Goal: Task Accomplishment & Management: Use online tool/utility

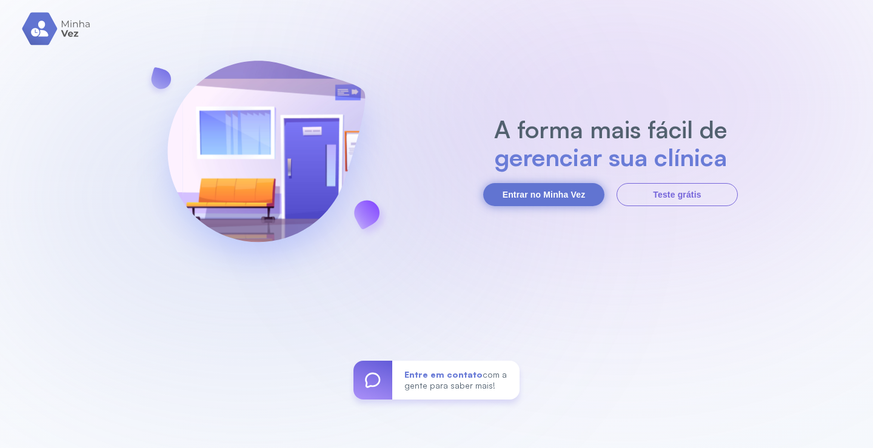
click at [543, 192] on button "Entrar no Minha Vez" at bounding box center [543, 194] width 121 height 23
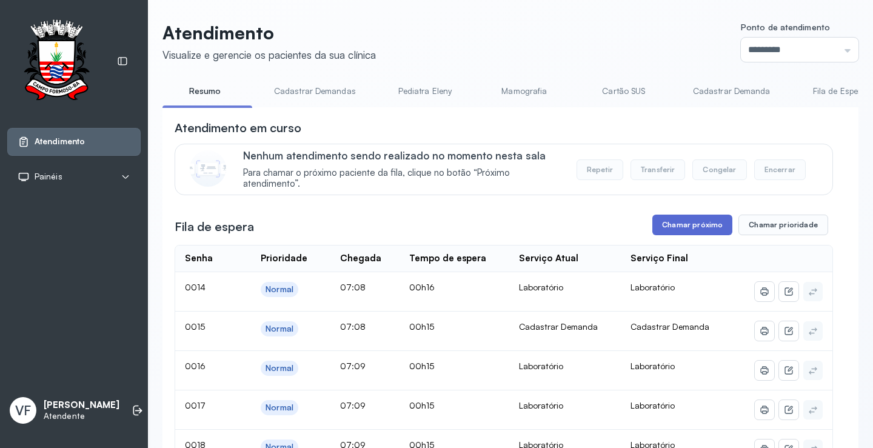
click at [693, 219] on button "Chamar próximo" at bounding box center [692, 225] width 80 height 21
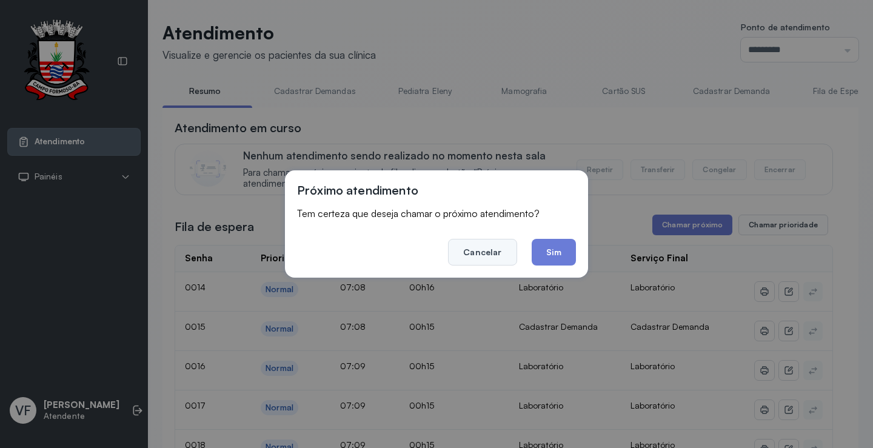
click at [486, 248] on button "Cancelar" at bounding box center [482, 252] width 68 height 27
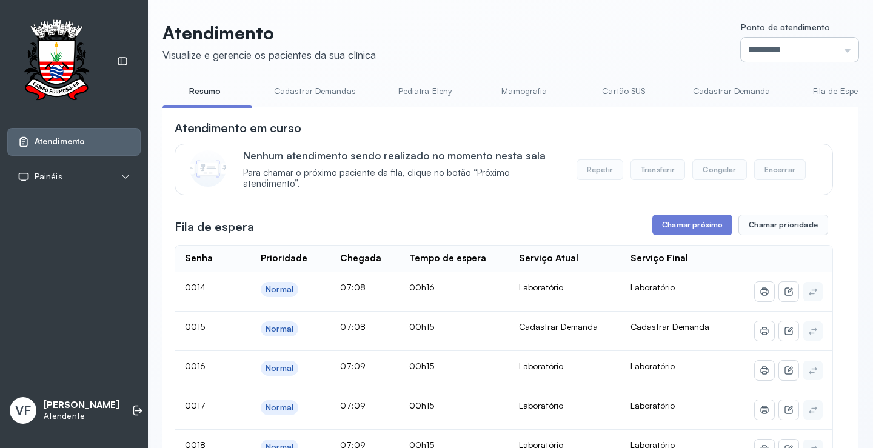
click at [741, 49] on input "*********" at bounding box center [800, 50] width 118 height 24
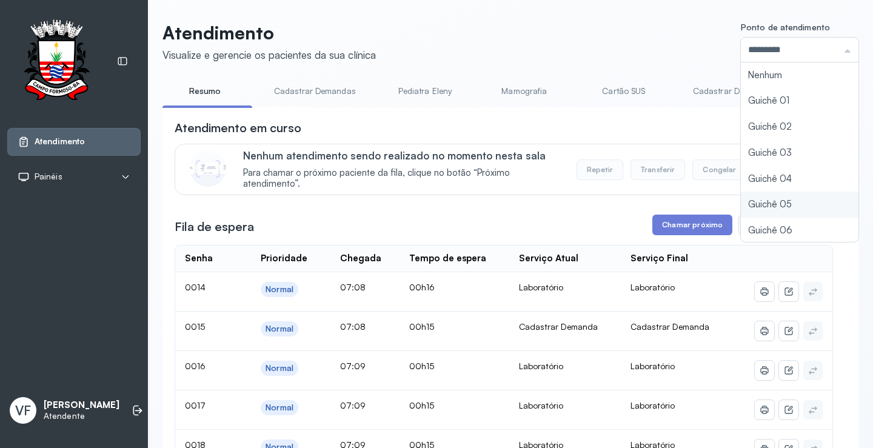
type input "*********"
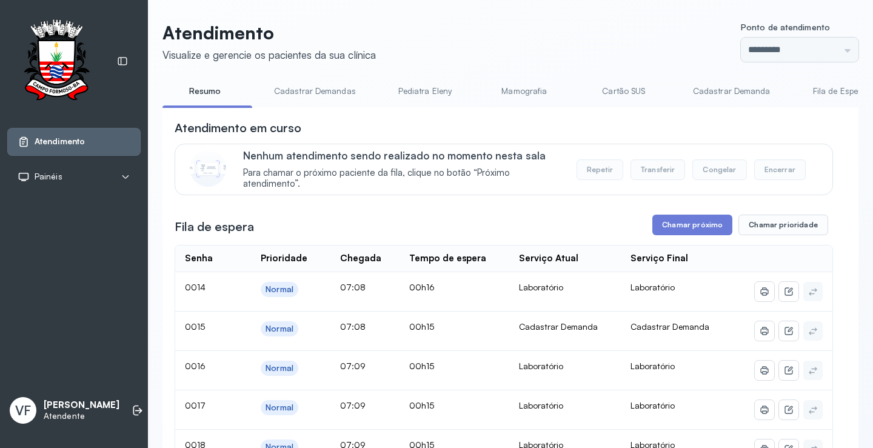
click at [673, 224] on button "Chamar próximo" at bounding box center [692, 225] width 80 height 21
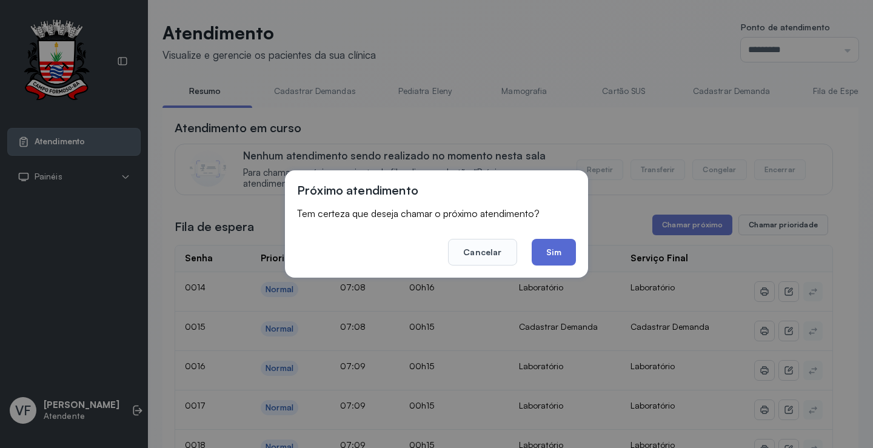
click at [555, 252] on button "Sim" at bounding box center [554, 252] width 44 height 27
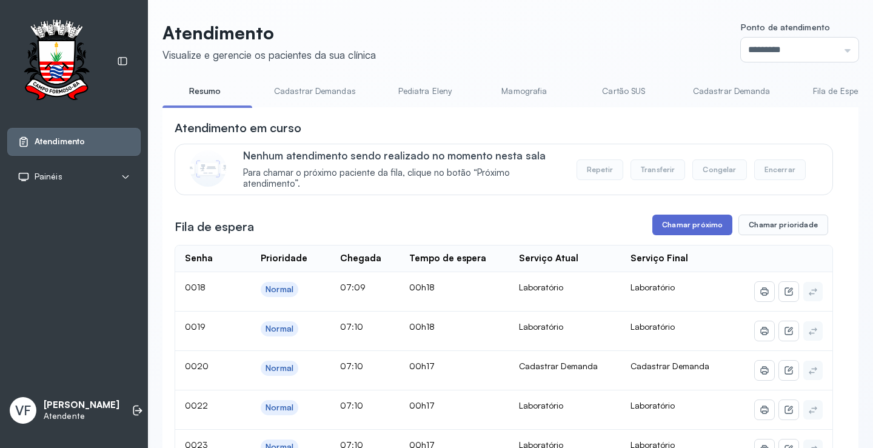
click at [691, 232] on button "Chamar próximo" at bounding box center [692, 225] width 80 height 21
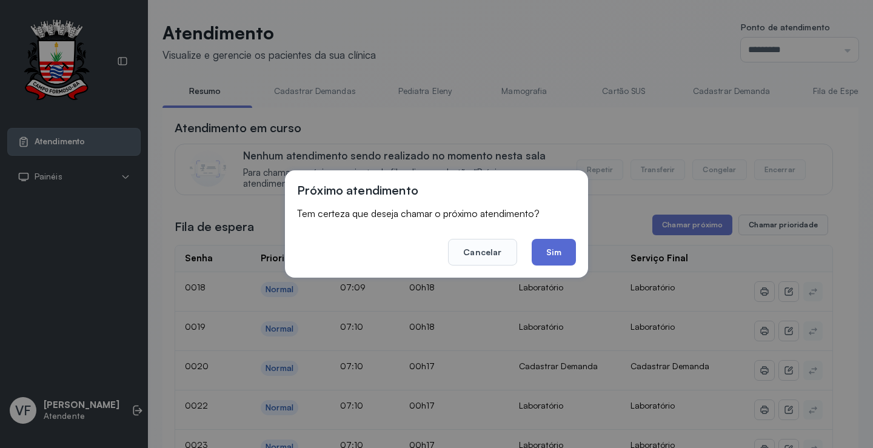
click at [552, 253] on button "Sim" at bounding box center [554, 252] width 44 height 27
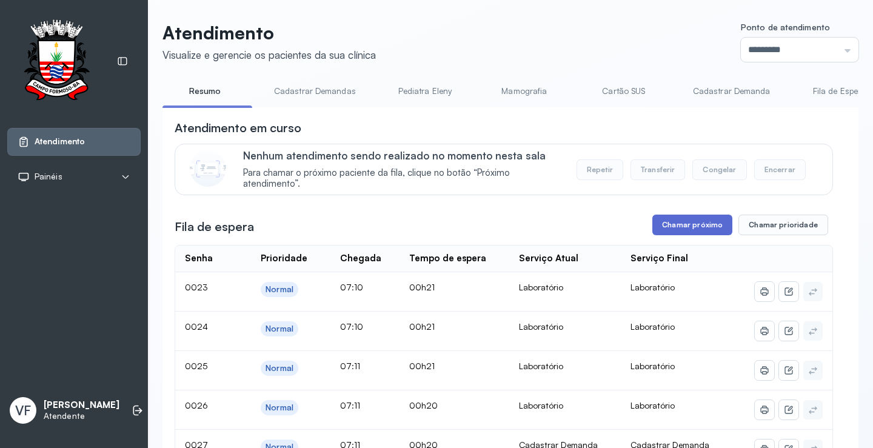
click at [675, 223] on button "Chamar próximo" at bounding box center [692, 225] width 80 height 21
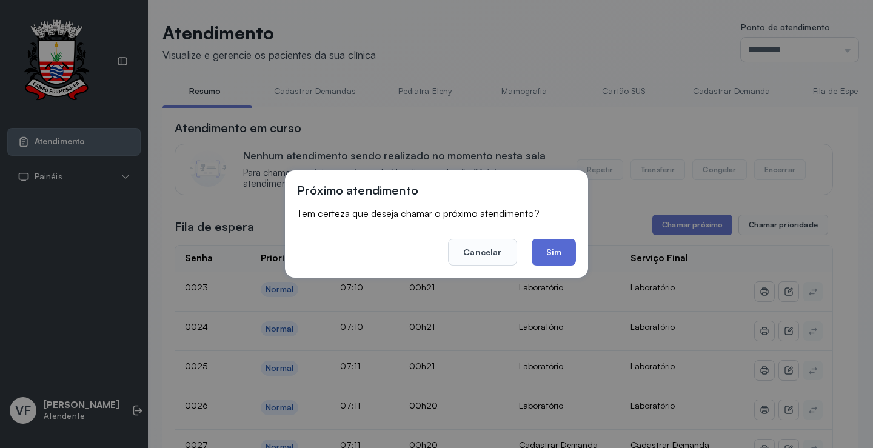
click at [562, 249] on button "Sim" at bounding box center [554, 252] width 44 height 27
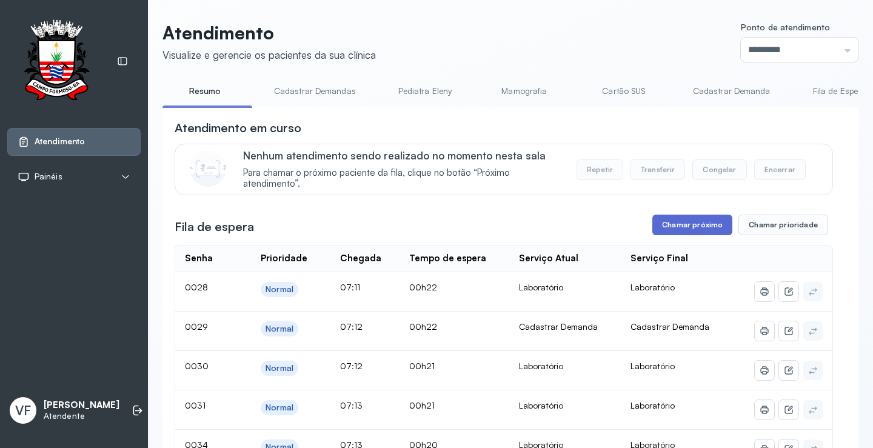
click at [682, 228] on button "Chamar próximo" at bounding box center [692, 225] width 80 height 21
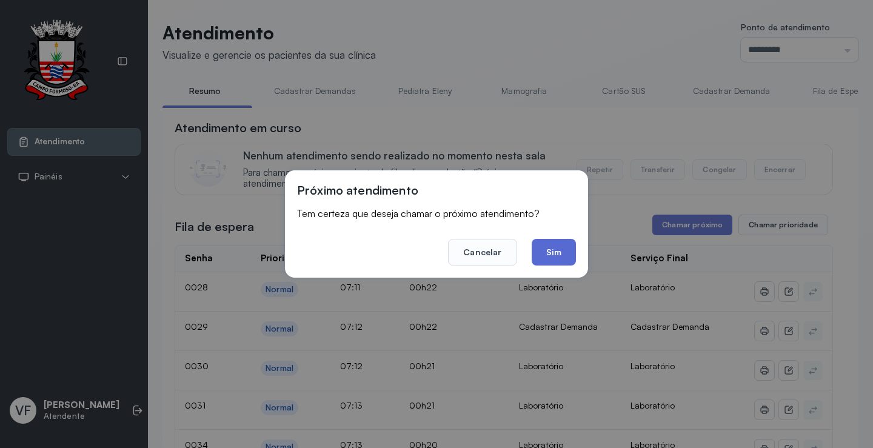
click at [567, 248] on button "Sim" at bounding box center [554, 252] width 44 height 27
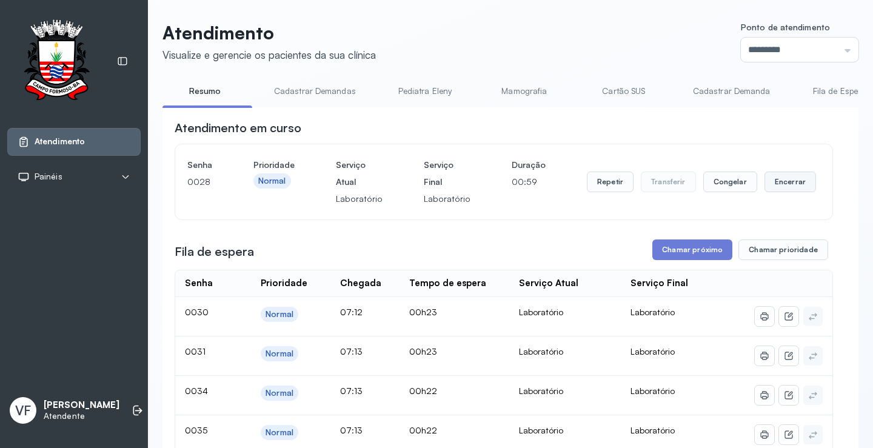
click at [768, 182] on button "Encerrar" at bounding box center [790, 182] width 52 height 21
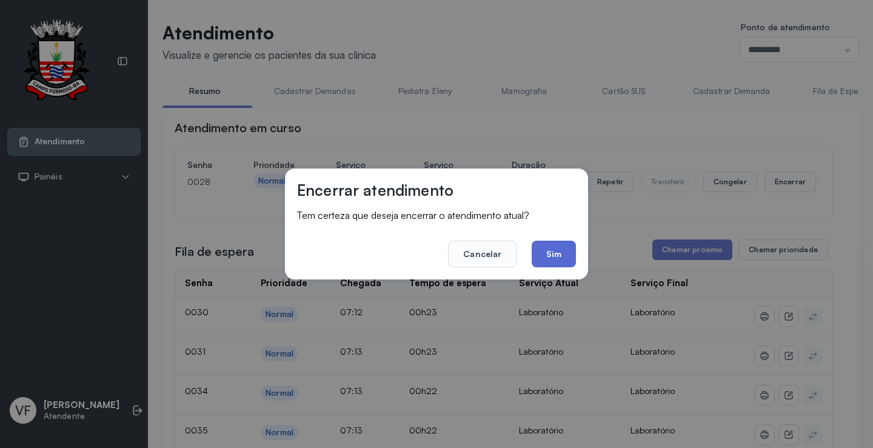
click at [561, 258] on button "Sim" at bounding box center [554, 254] width 44 height 27
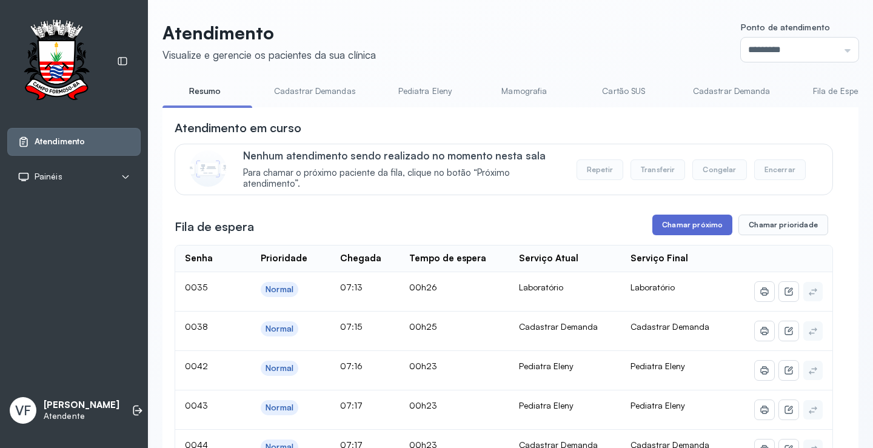
click at [675, 222] on button "Chamar próximo" at bounding box center [692, 225] width 80 height 21
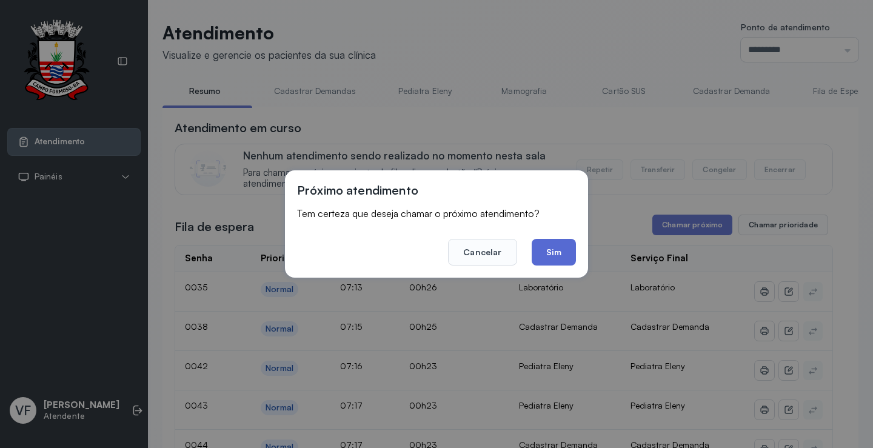
click at [553, 255] on button "Sim" at bounding box center [554, 252] width 44 height 27
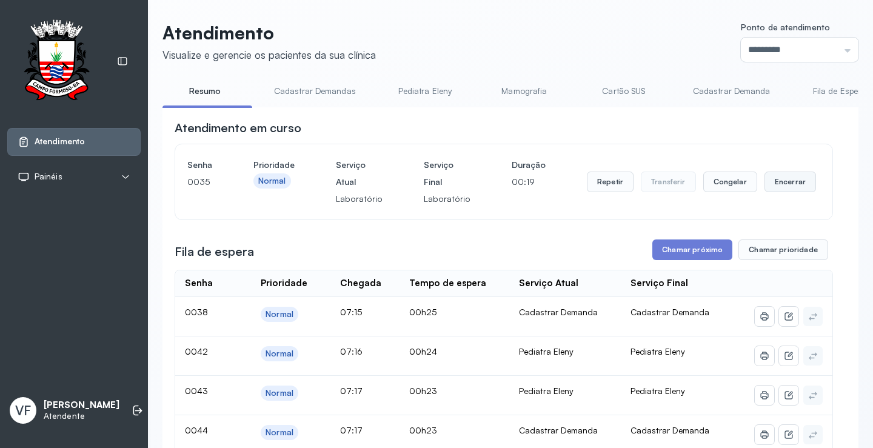
click at [770, 178] on button "Encerrar" at bounding box center [790, 182] width 52 height 21
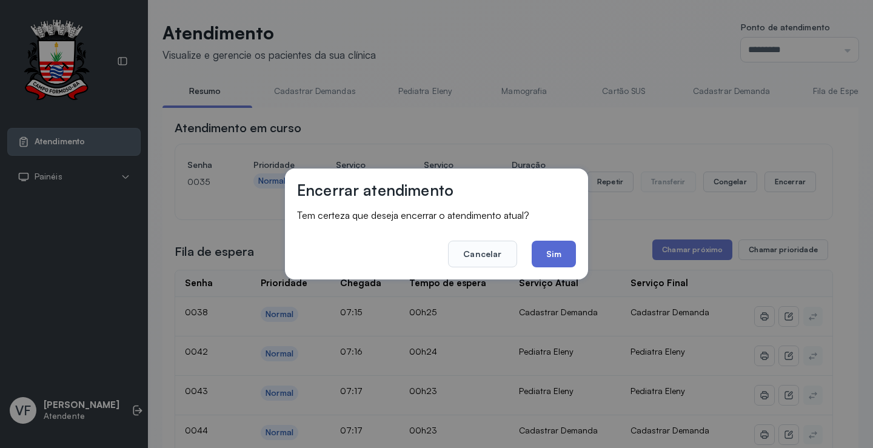
click at [550, 250] on button "Sim" at bounding box center [554, 254] width 44 height 27
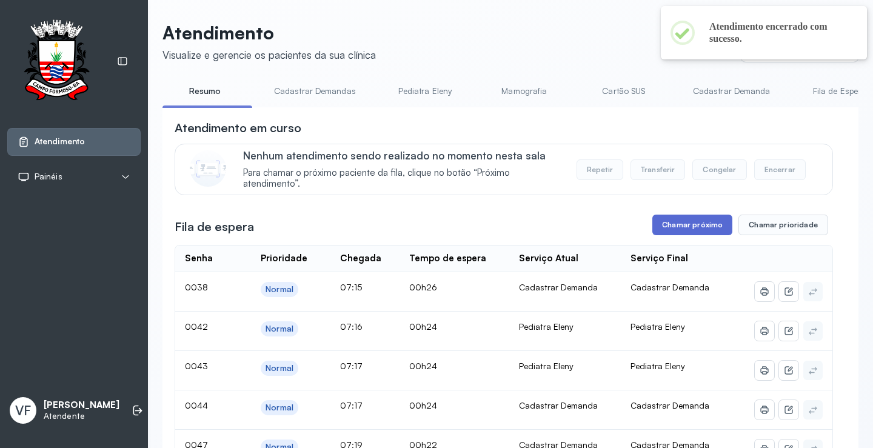
click at [682, 225] on button "Chamar próximo" at bounding box center [692, 225] width 80 height 21
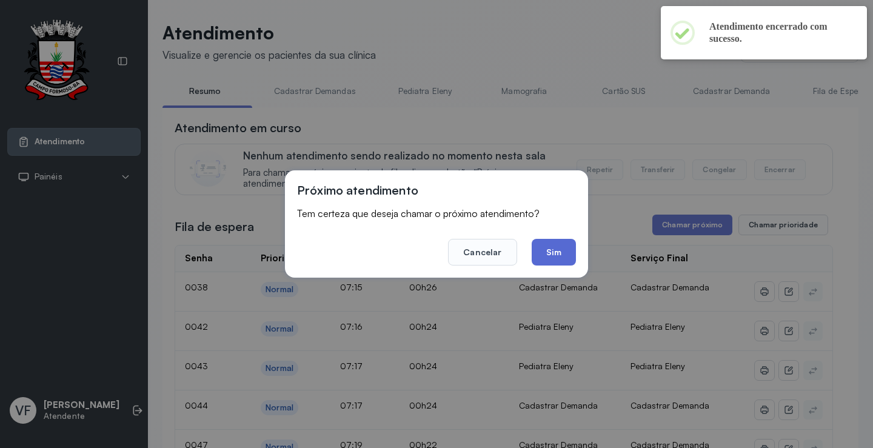
click at [559, 248] on button "Sim" at bounding box center [554, 252] width 44 height 27
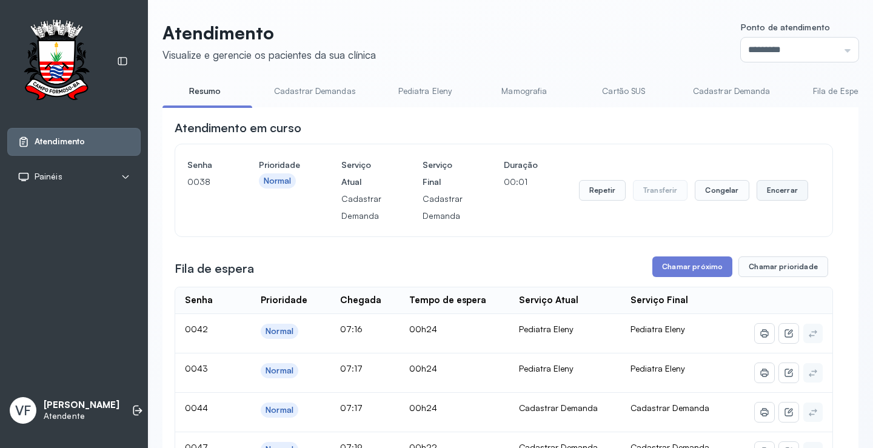
click at [775, 192] on button "Encerrar" at bounding box center [782, 190] width 52 height 21
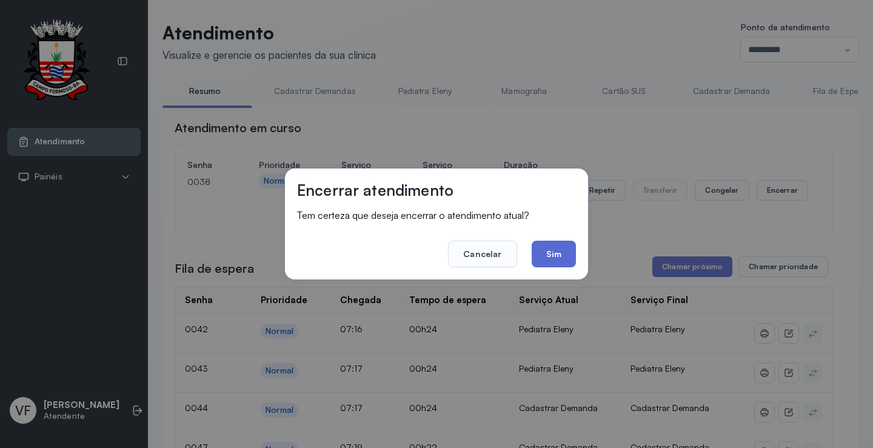
click at [558, 253] on button "Sim" at bounding box center [554, 254] width 44 height 27
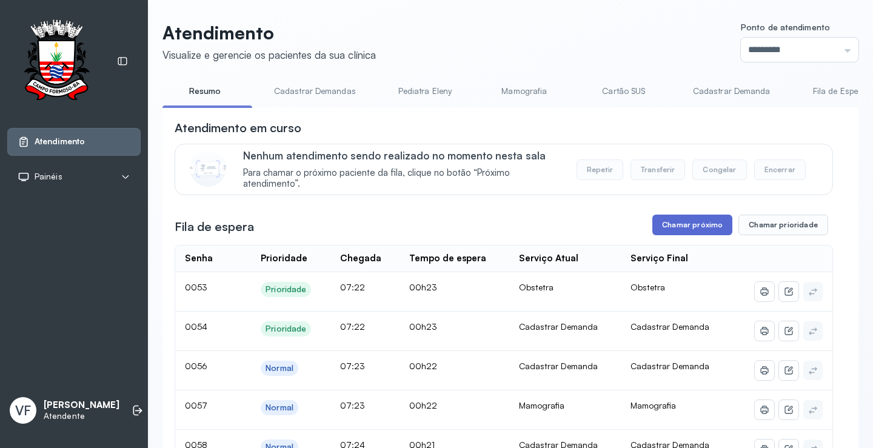
click at [679, 224] on button "Chamar próximo" at bounding box center [692, 225] width 80 height 21
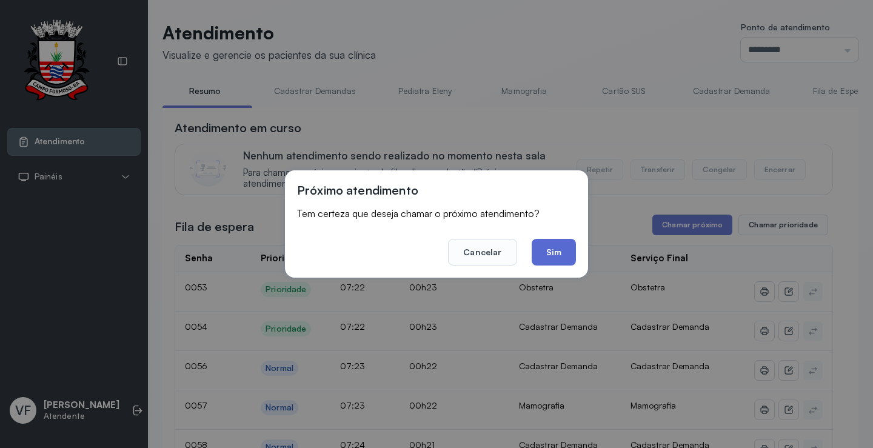
click at [545, 249] on button "Sim" at bounding box center [554, 252] width 44 height 27
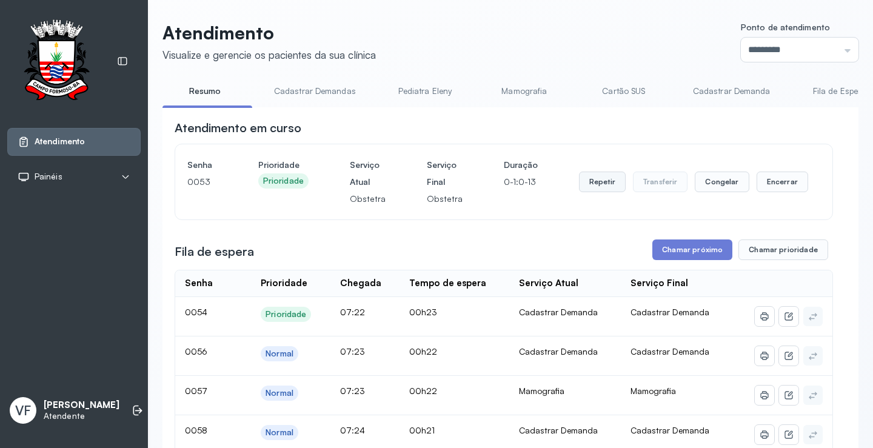
click at [604, 178] on button "Repetir" at bounding box center [602, 182] width 47 height 21
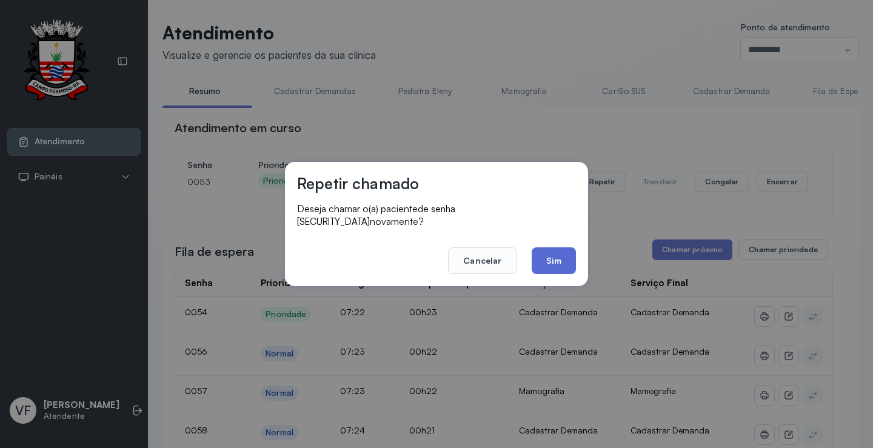
click at [559, 247] on button "Sim" at bounding box center [554, 260] width 44 height 27
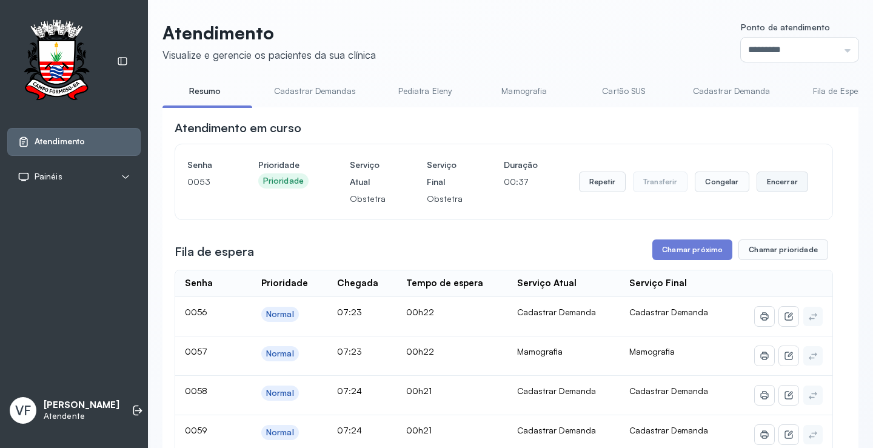
click at [770, 182] on button "Encerrar" at bounding box center [782, 182] width 52 height 21
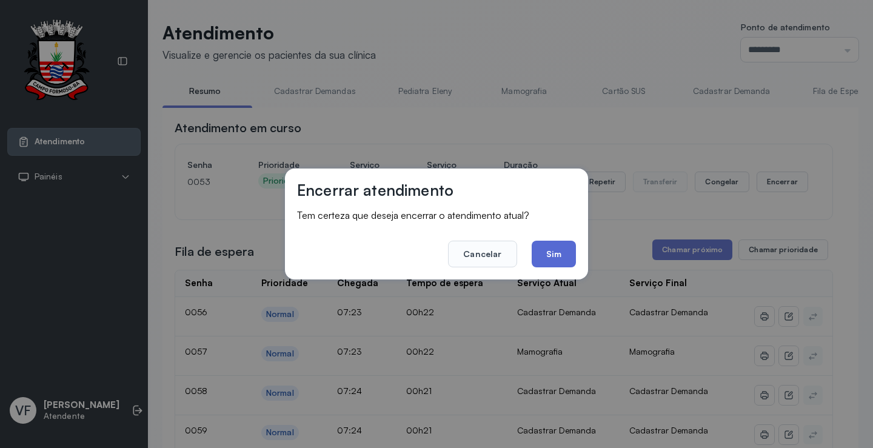
click at [552, 259] on button "Sim" at bounding box center [554, 254] width 44 height 27
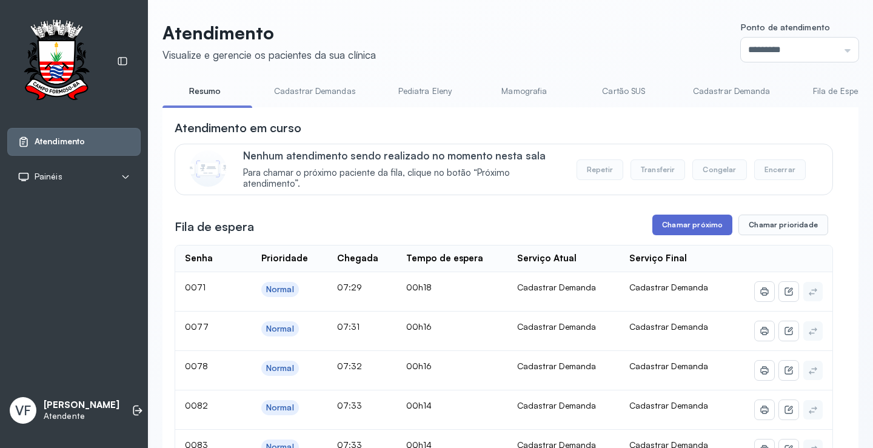
click at [683, 224] on button "Chamar próximo" at bounding box center [692, 225] width 80 height 21
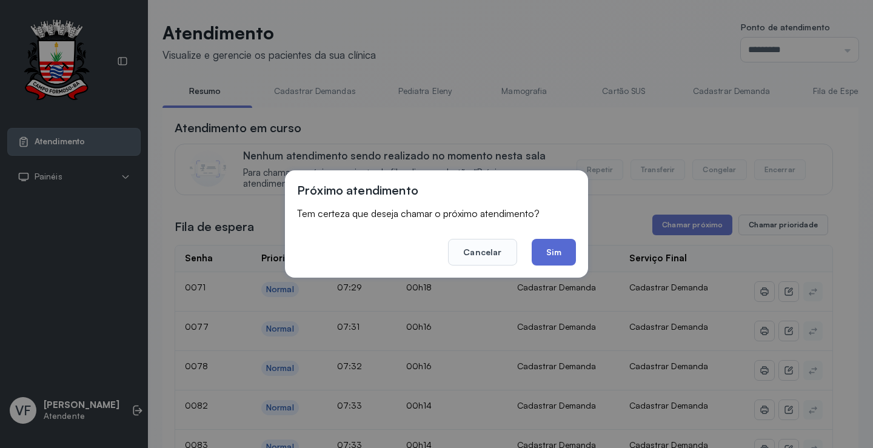
click at [551, 255] on button "Sim" at bounding box center [554, 252] width 44 height 27
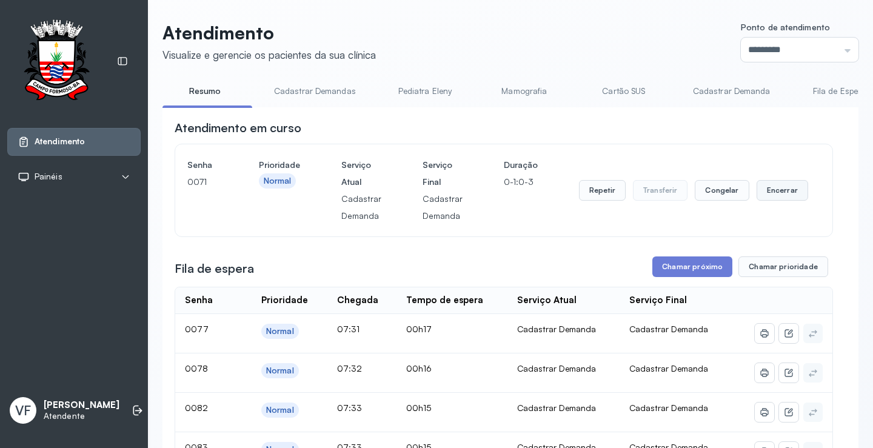
click at [775, 192] on button "Encerrar" at bounding box center [782, 190] width 52 height 21
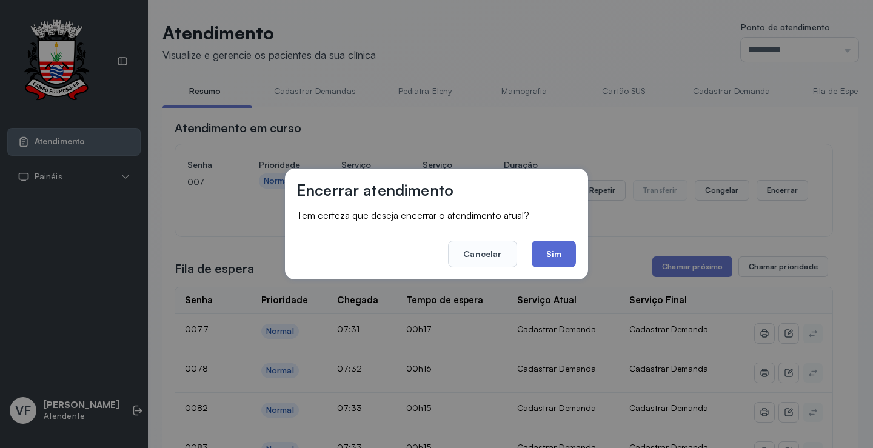
click at [561, 253] on button "Sim" at bounding box center [554, 254] width 44 height 27
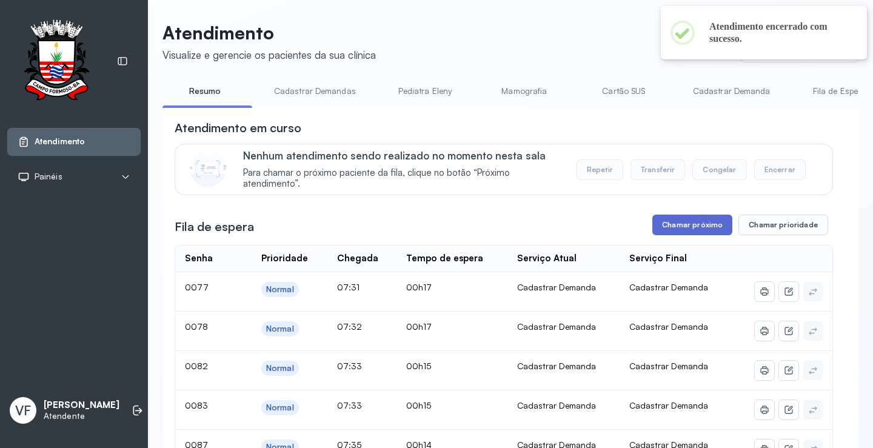
click at [682, 226] on button "Chamar próximo" at bounding box center [692, 225] width 80 height 21
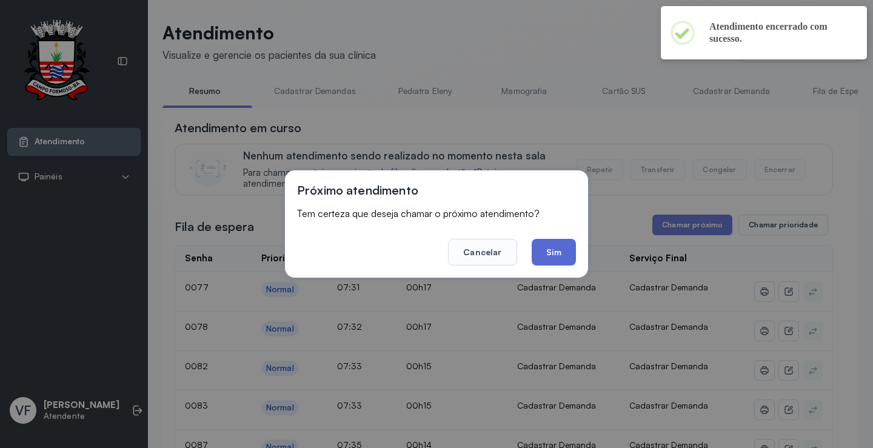
click at [560, 248] on button "Sim" at bounding box center [554, 252] width 44 height 27
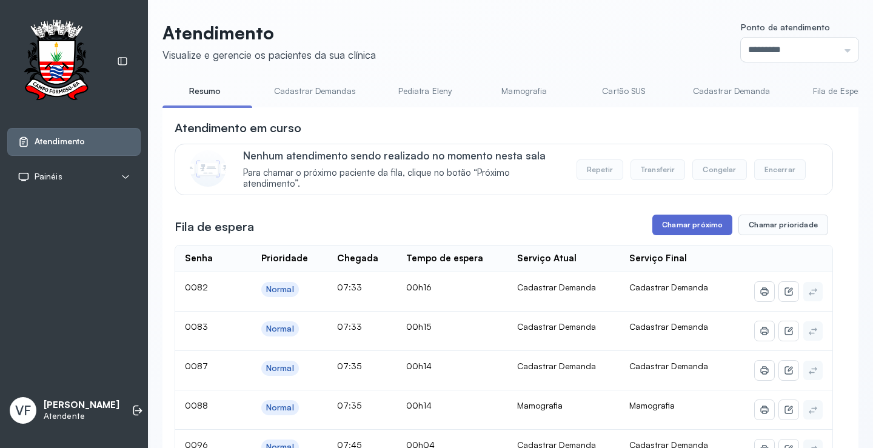
click at [695, 227] on button "Chamar próximo" at bounding box center [692, 225] width 80 height 21
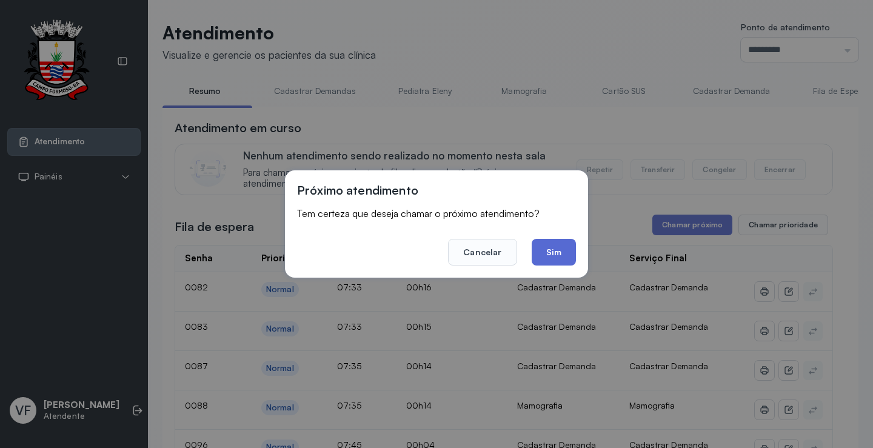
click at [555, 247] on button "Sim" at bounding box center [554, 252] width 44 height 27
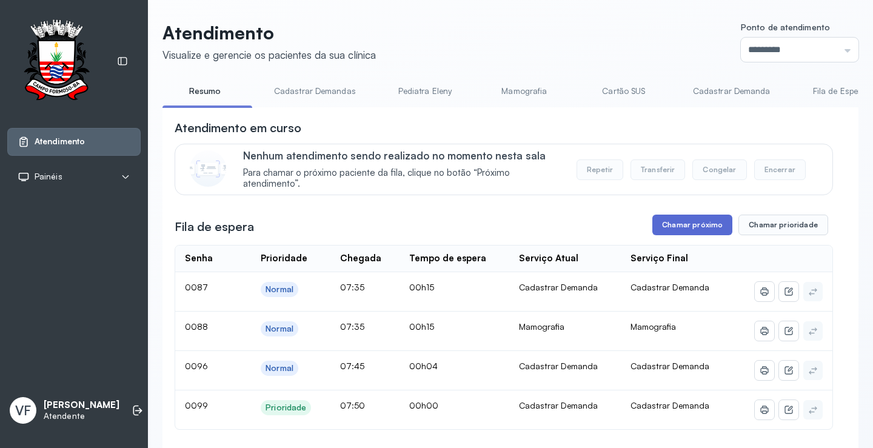
click at [680, 223] on button "Chamar próximo" at bounding box center [692, 225] width 80 height 21
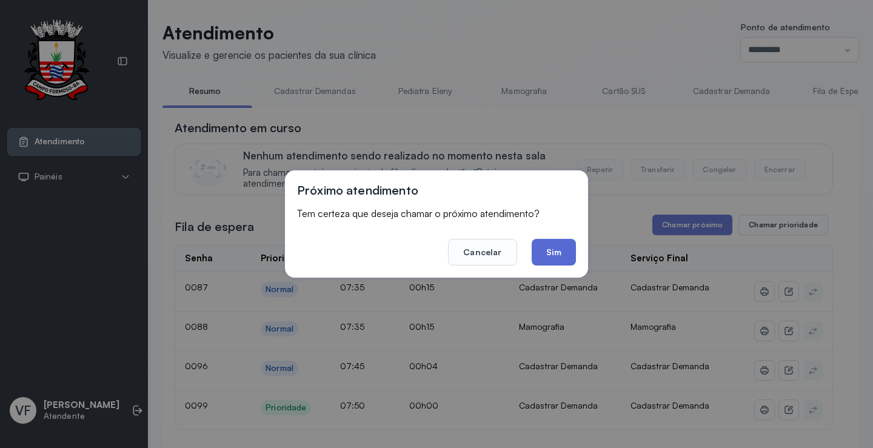
click at [557, 247] on button "Sim" at bounding box center [554, 252] width 44 height 27
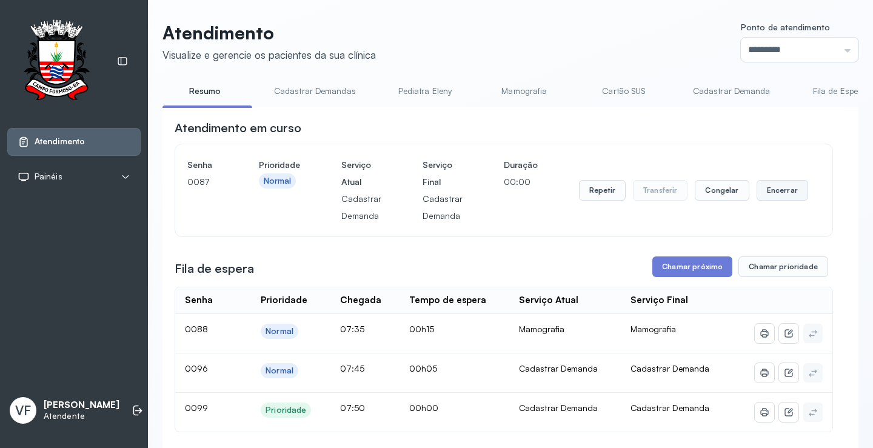
click at [773, 189] on button "Encerrar" at bounding box center [782, 190] width 52 height 21
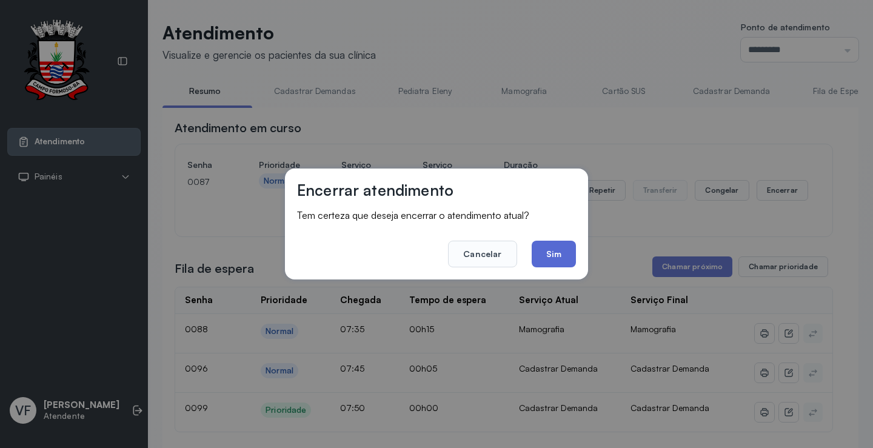
click at [552, 252] on button "Sim" at bounding box center [554, 254] width 44 height 27
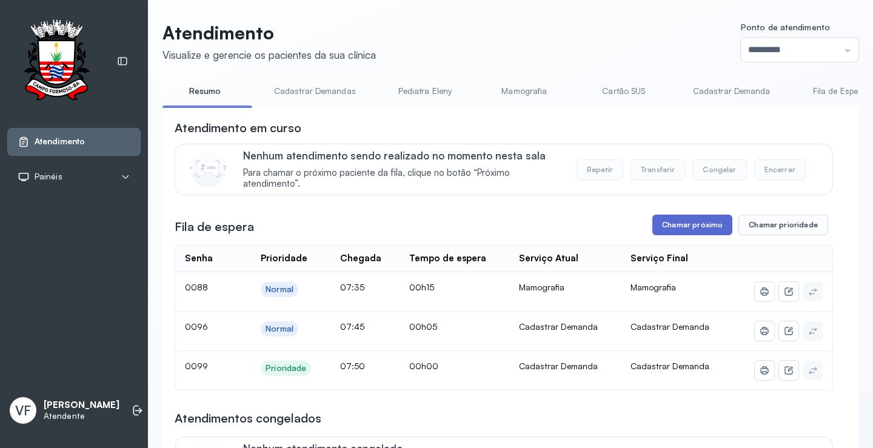
click at [695, 224] on button "Chamar próximo" at bounding box center [692, 225] width 80 height 21
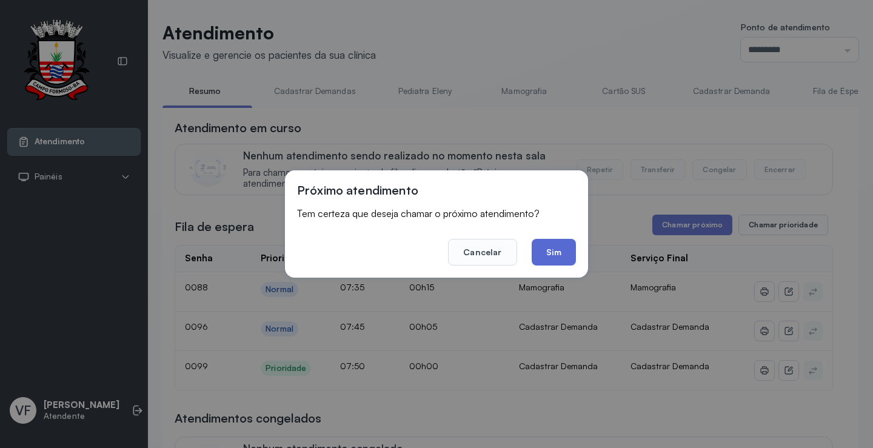
click at [556, 248] on button "Sim" at bounding box center [554, 252] width 44 height 27
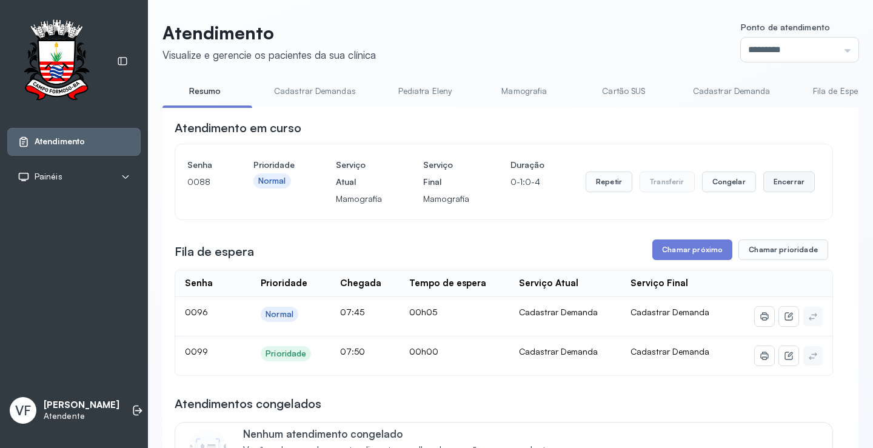
click at [778, 183] on button "Encerrar" at bounding box center [789, 182] width 52 height 21
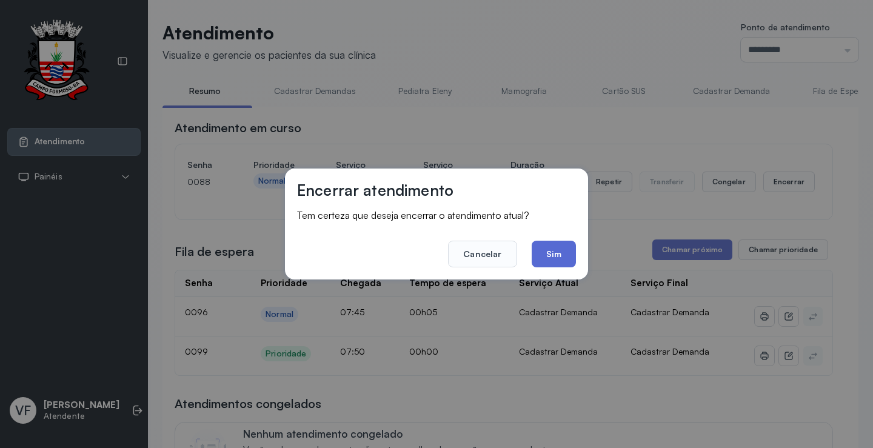
click at [552, 254] on button "Sim" at bounding box center [554, 254] width 44 height 27
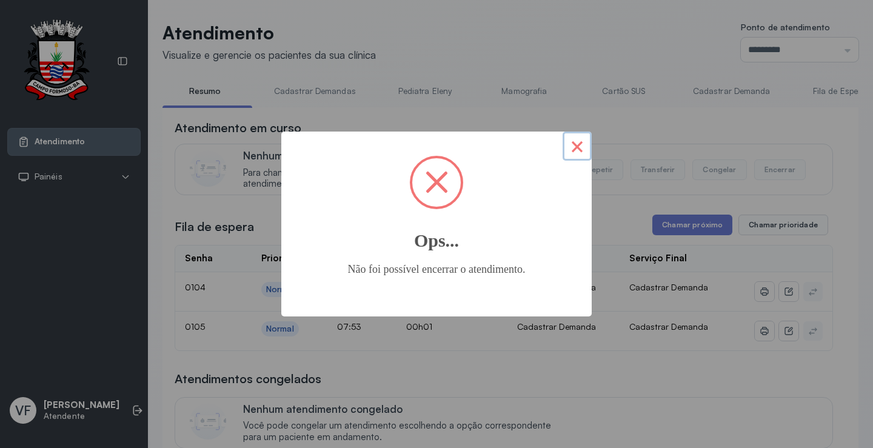
click at [579, 141] on button "×" at bounding box center [576, 146] width 29 height 29
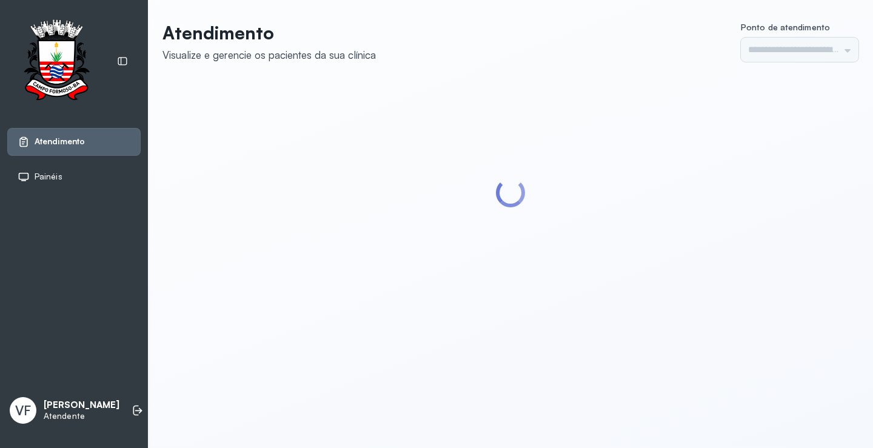
type input "*********"
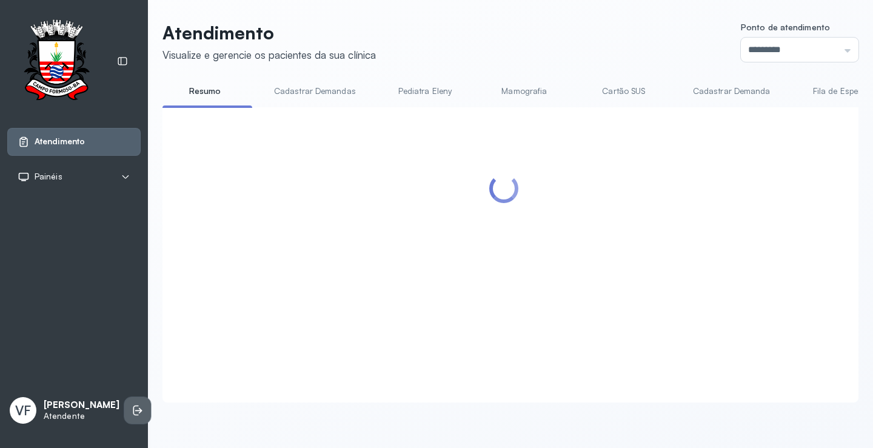
click at [132, 397] on li at bounding box center [137, 410] width 27 height 27
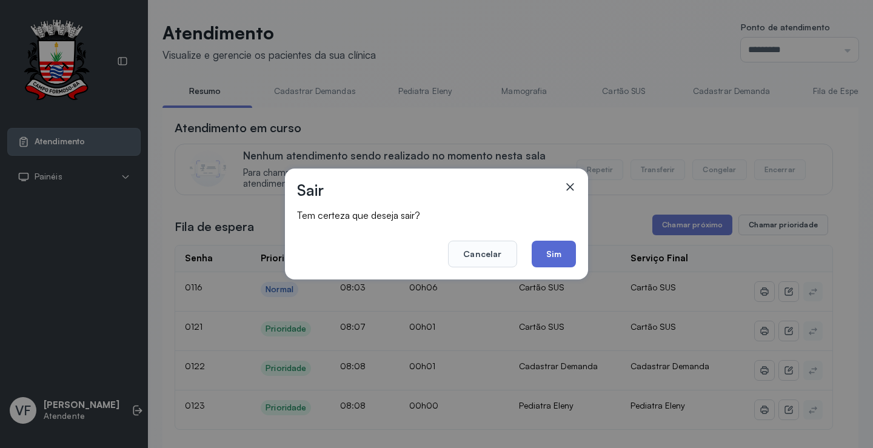
click at [559, 248] on button "Sim" at bounding box center [554, 254] width 44 height 27
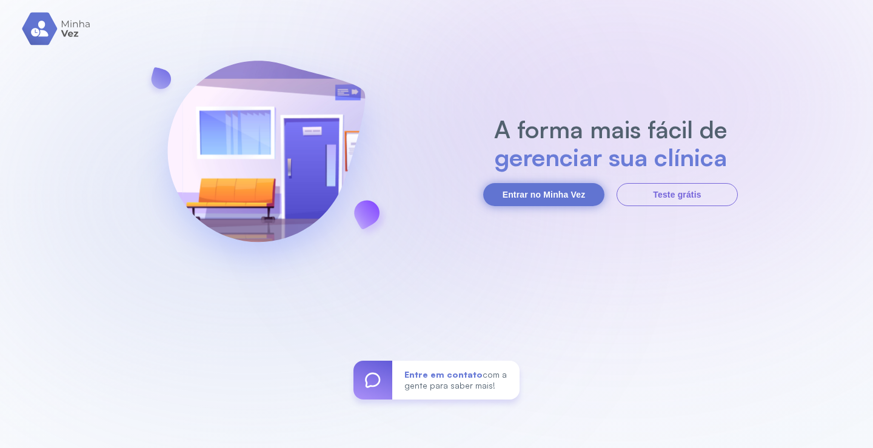
click at [525, 192] on button "Entrar no Minha Vez" at bounding box center [543, 194] width 121 height 23
click at [531, 193] on button "Entrar no Minha Vez" at bounding box center [543, 194] width 121 height 23
click at [579, 198] on button "Entrar no Minha Vez" at bounding box center [543, 194] width 121 height 23
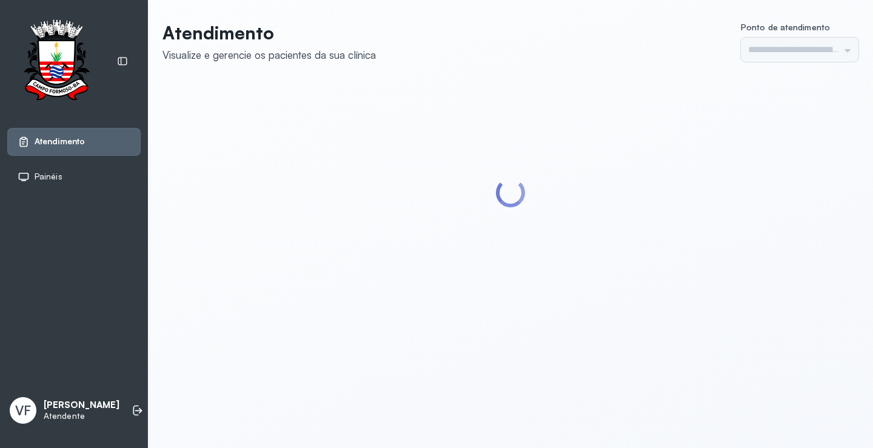
type input "*********"
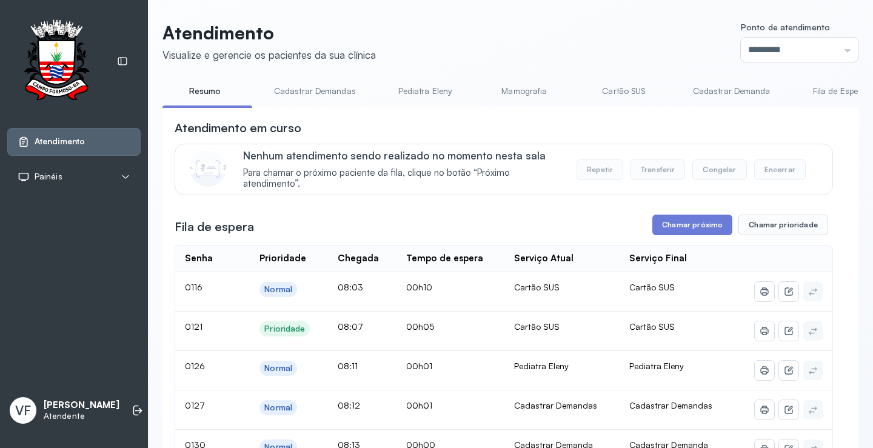
click at [711, 88] on link "Cadastrar Demanda" at bounding box center [732, 91] width 102 height 20
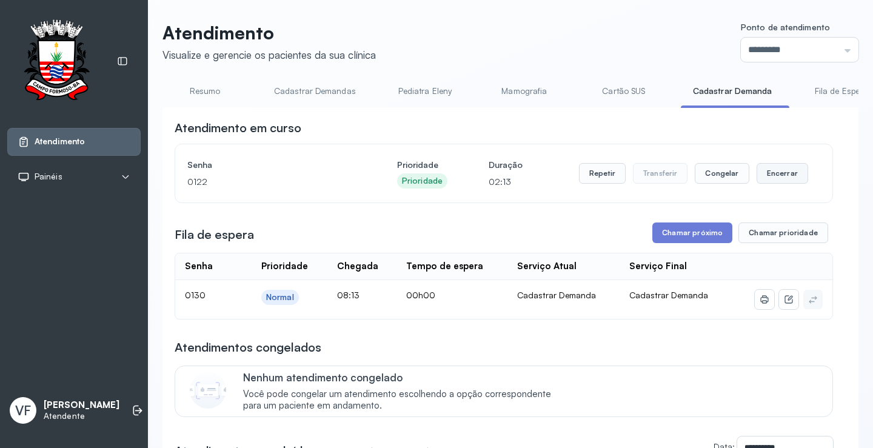
click at [772, 170] on button "Encerrar" at bounding box center [782, 173] width 52 height 21
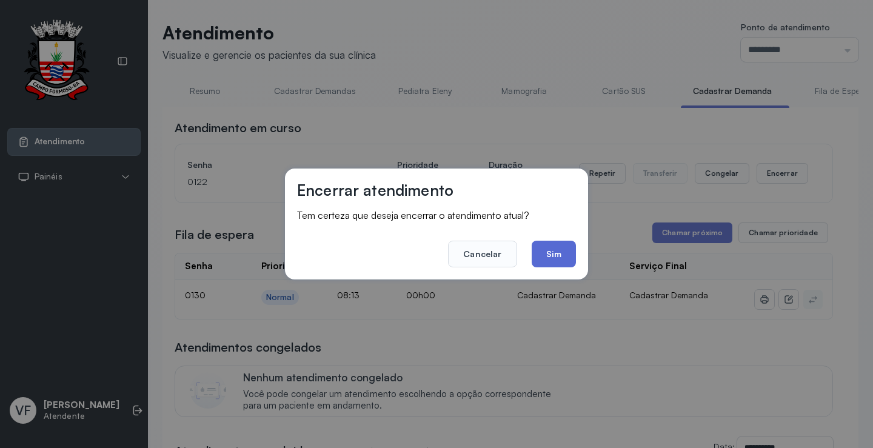
click at [553, 250] on button "Sim" at bounding box center [554, 254] width 44 height 27
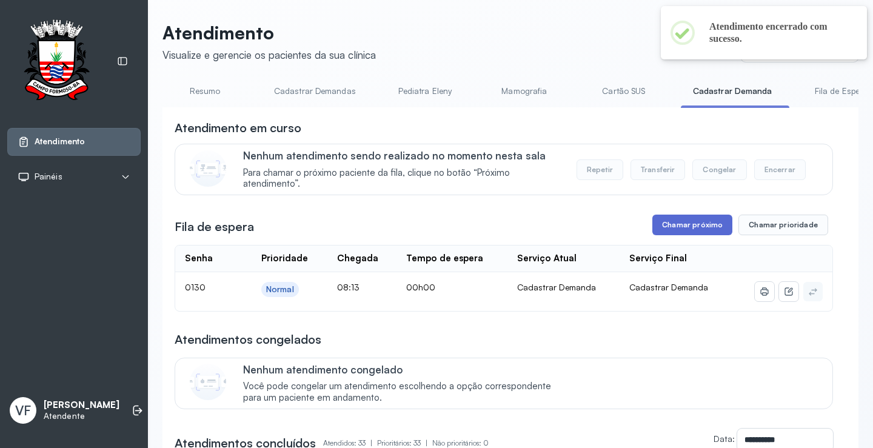
click at [690, 225] on button "Chamar próximo" at bounding box center [692, 225] width 80 height 21
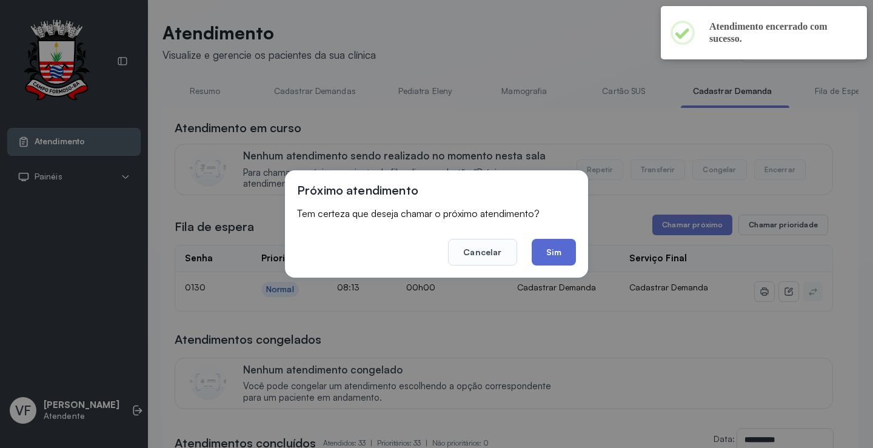
click at [547, 253] on button "Sim" at bounding box center [554, 252] width 44 height 27
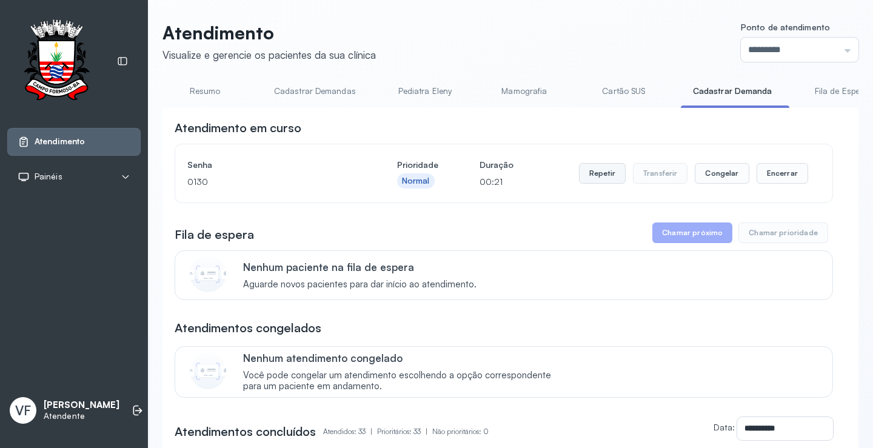
click at [594, 178] on button "Repetir" at bounding box center [602, 173] width 47 height 21
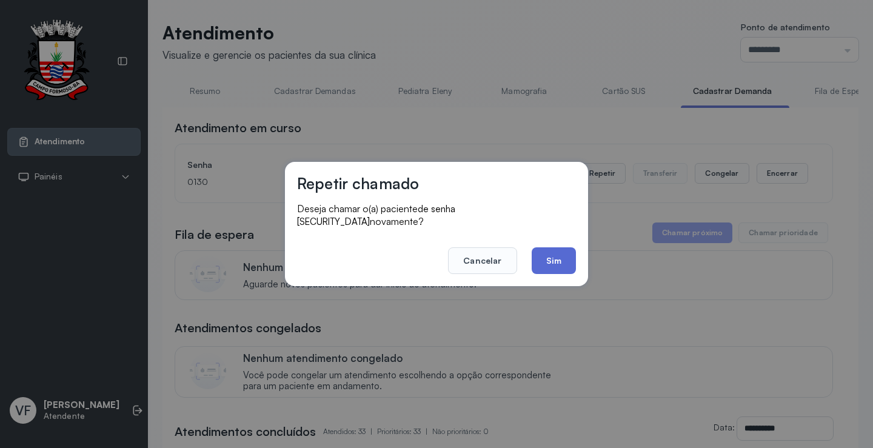
click at [544, 252] on button "Sim" at bounding box center [554, 260] width 44 height 27
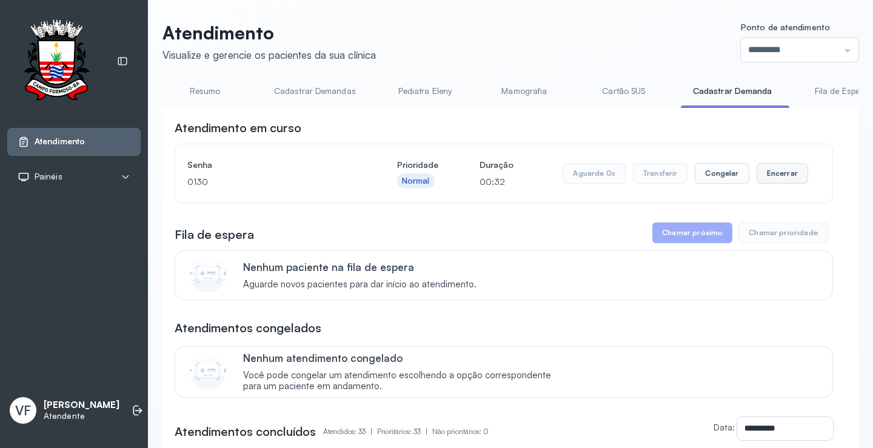
click at [770, 175] on button "Encerrar" at bounding box center [782, 173] width 52 height 21
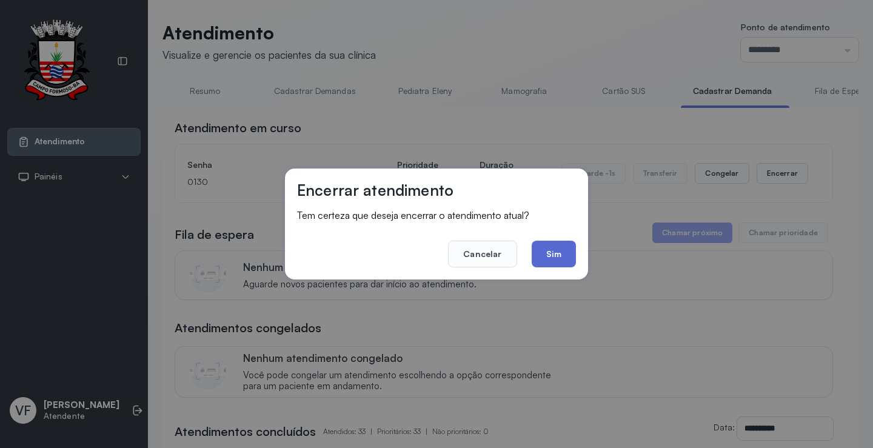
click at [556, 253] on button "Sim" at bounding box center [554, 254] width 44 height 27
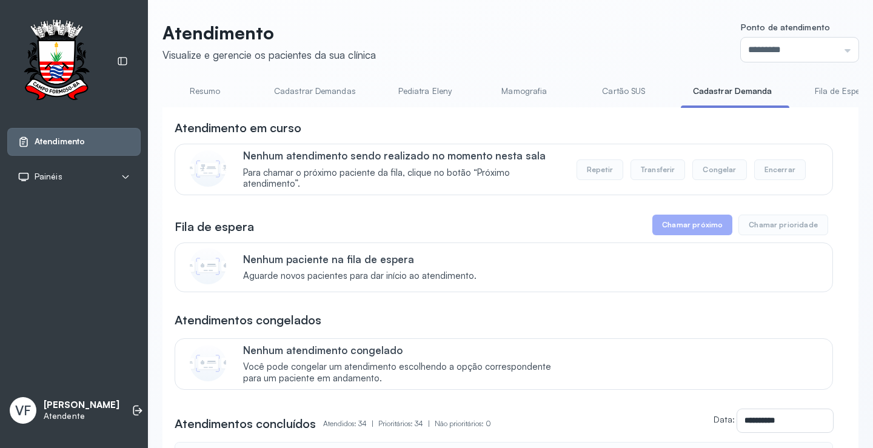
click at [207, 93] on link "Resumo" at bounding box center [204, 91] width 85 height 20
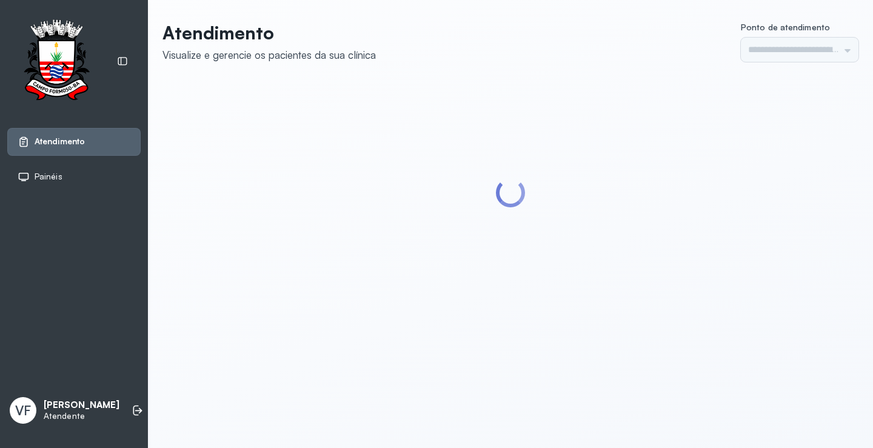
type input "*********"
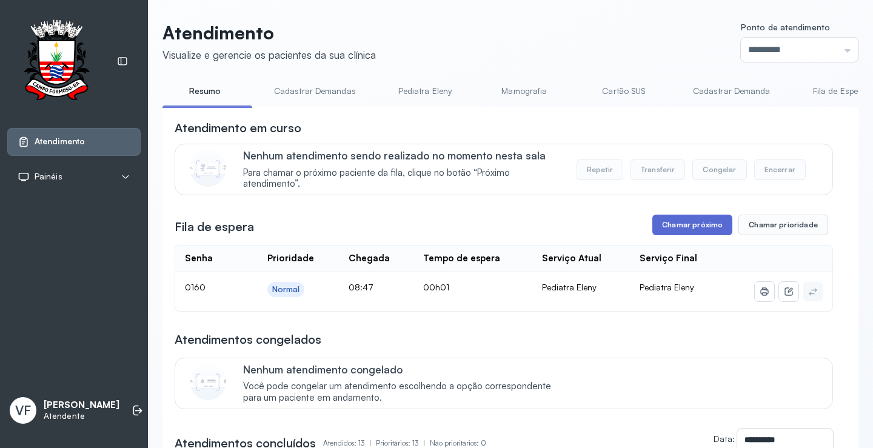
click at [679, 225] on button "Chamar próximo" at bounding box center [692, 225] width 80 height 21
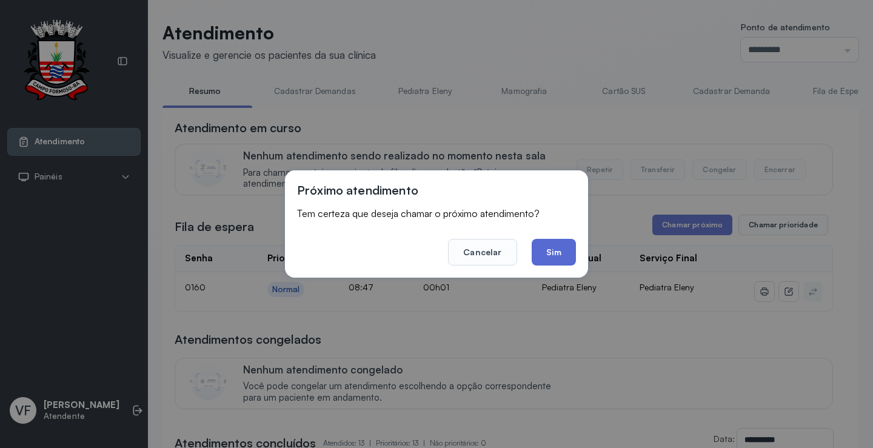
click at [549, 247] on button "Sim" at bounding box center [554, 252] width 44 height 27
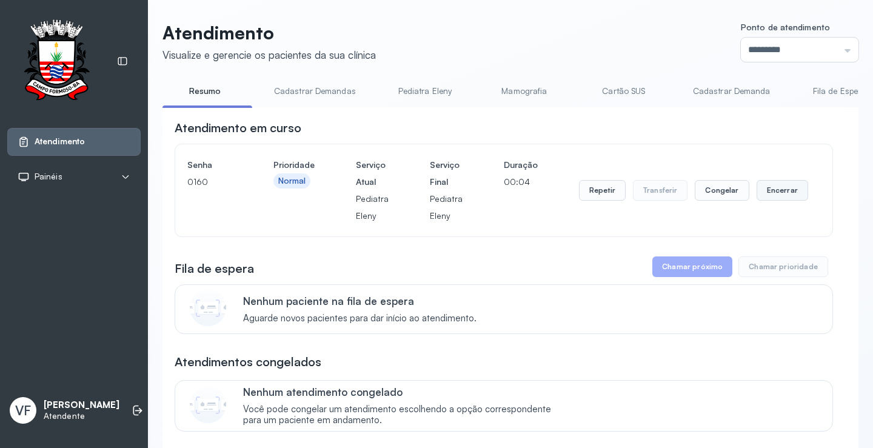
click at [769, 190] on button "Encerrar" at bounding box center [782, 190] width 52 height 21
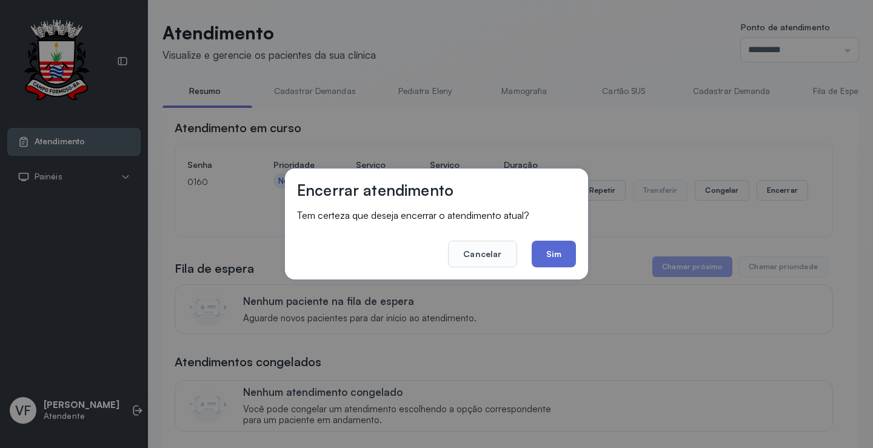
click at [562, 253] on button "Sim" at bounding box center [554, 254] width 44 height 27
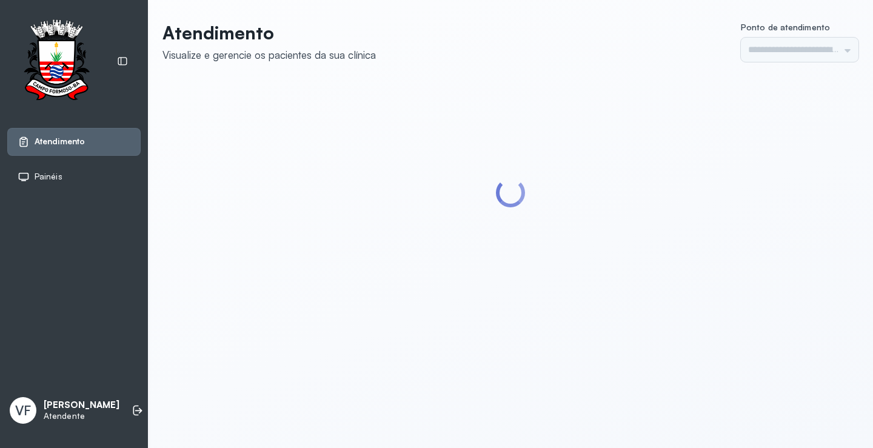
type input "*********"
